Goal: Information Seeking & Learning: Check status

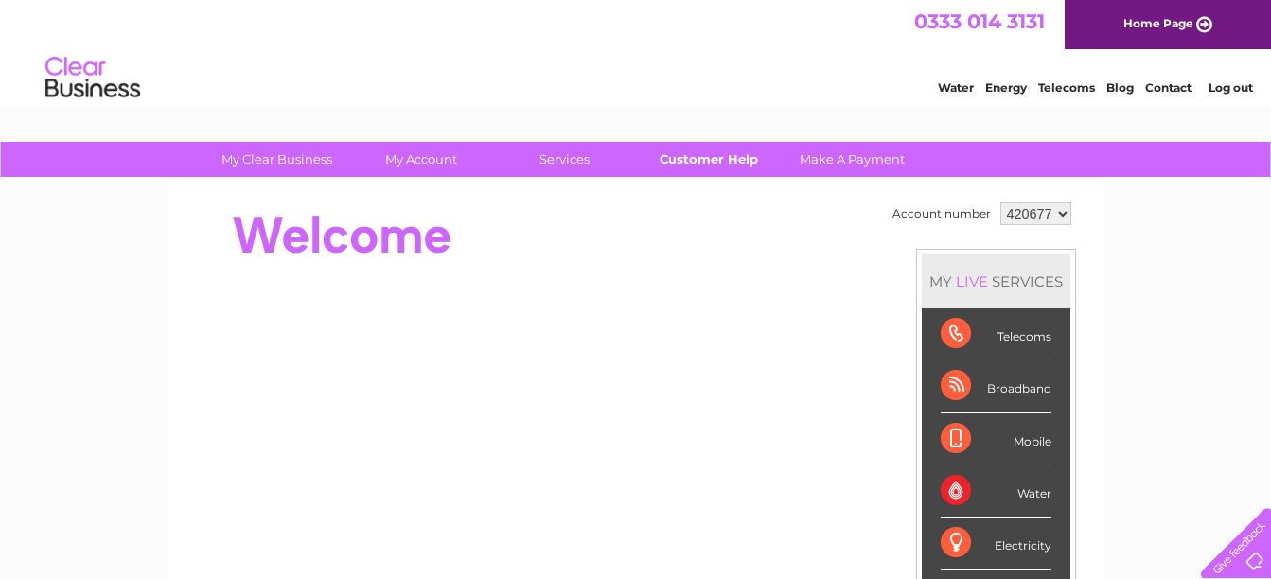
click at [705, 155] on link "Customer Help" at bounding box center [708, 159] width 156 height 35
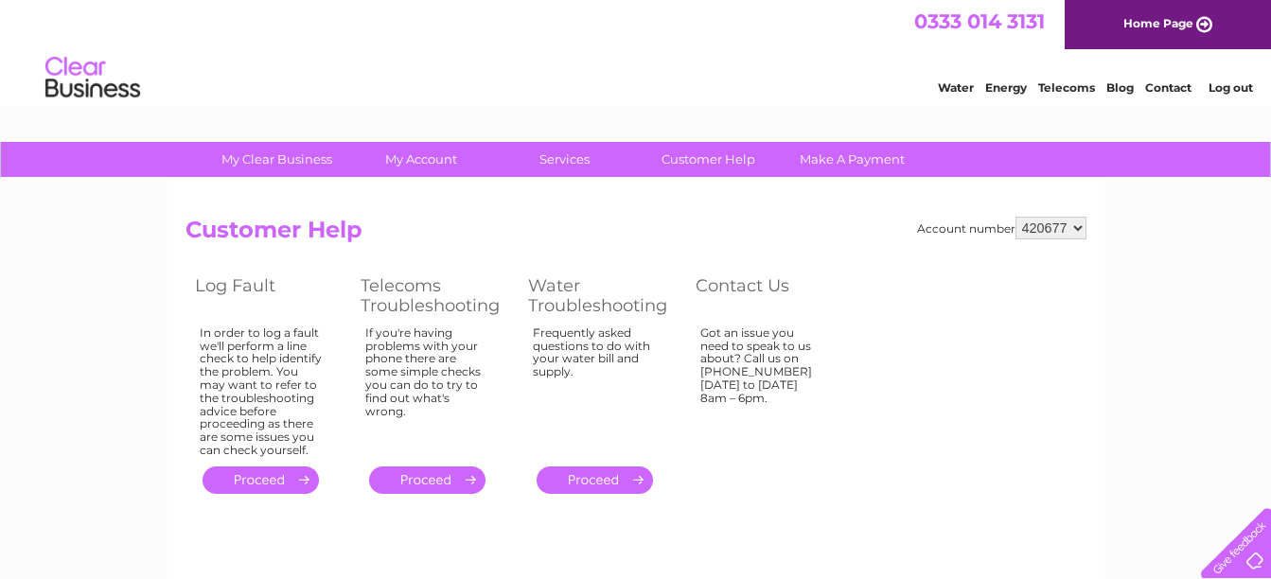
click at [262, 475] on link "." at bounding box center [261, 480] width 116 height 27
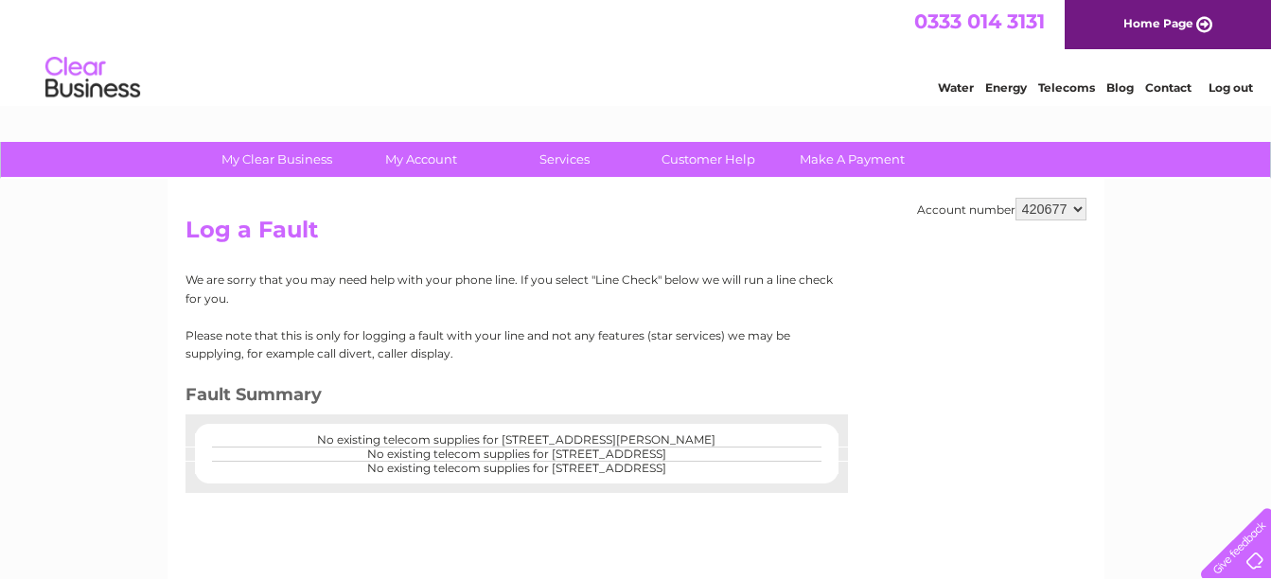
click at [1075, 208] on select "420677" at bounding box center [1051, 209] width 71 height 23
click at [1075, 211] on select "420677" at bounding box center [1051, 209] width 71 height 23
click at [698, 158] on link "Customer Help" at bounding box center [708, 159] width 156 height 35
